Goal: Task Accomplishment & Management: Manage account settings

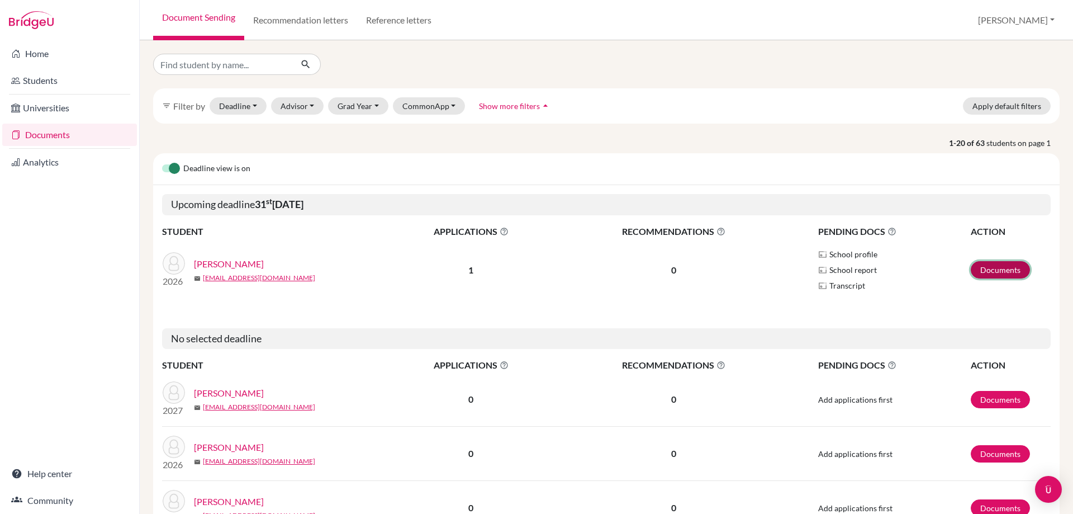
click at [1004, 278] on link "Documents" at bounding box center [1000, 269] width 59 height 17
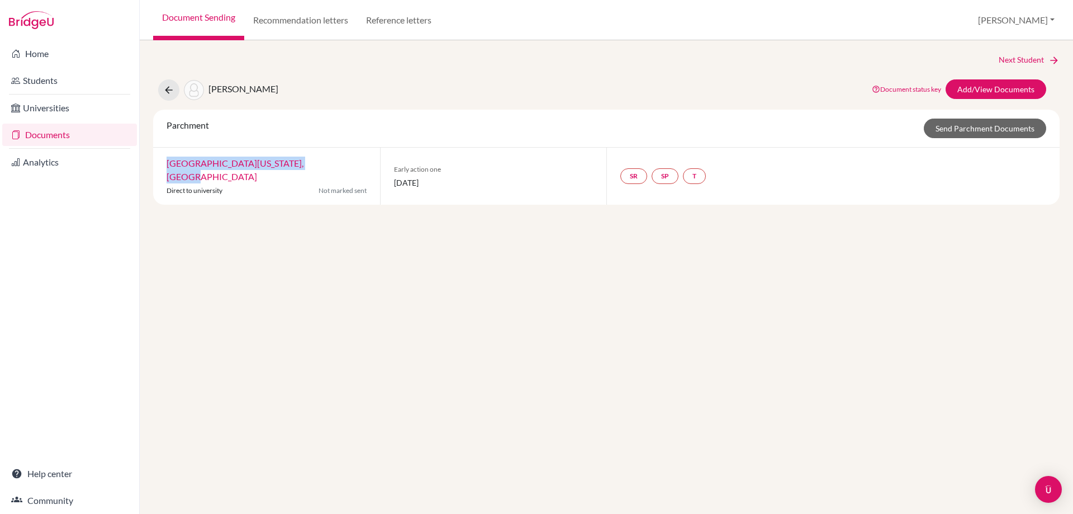
drag, startPoint x: 312, startPoint y: 164, endPoint x: 165, endPoint y: 163, distance: 147.0
click at [165, 163] on div "University of Massachusetts, Boston Direct to university Not marked sent" at bounding box center [266, 176] width 227 height 57
